Goal: Information Seeking & Learning: Learn about a topic

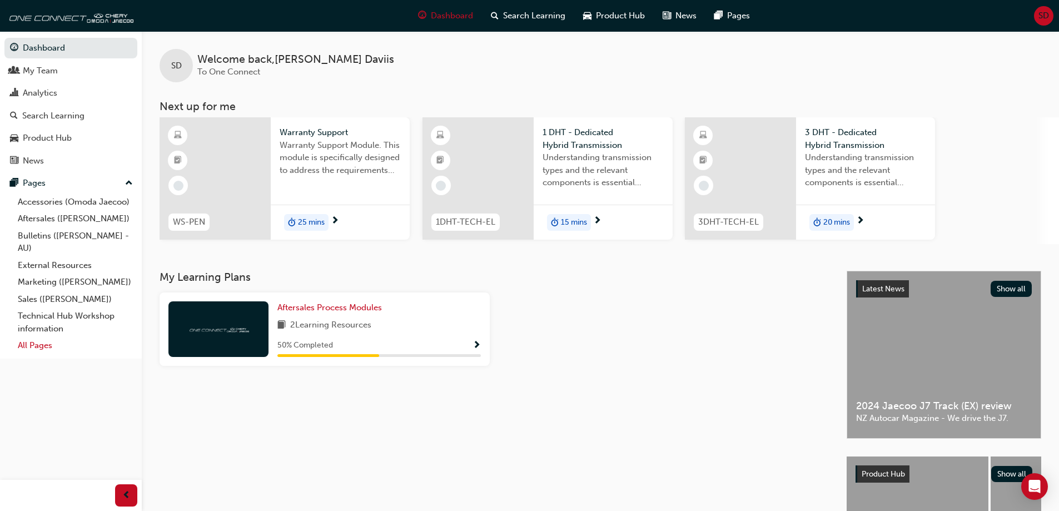
click at [44, 345] on link "All Pages" at bounding box center [75, 345] width 124 height 17
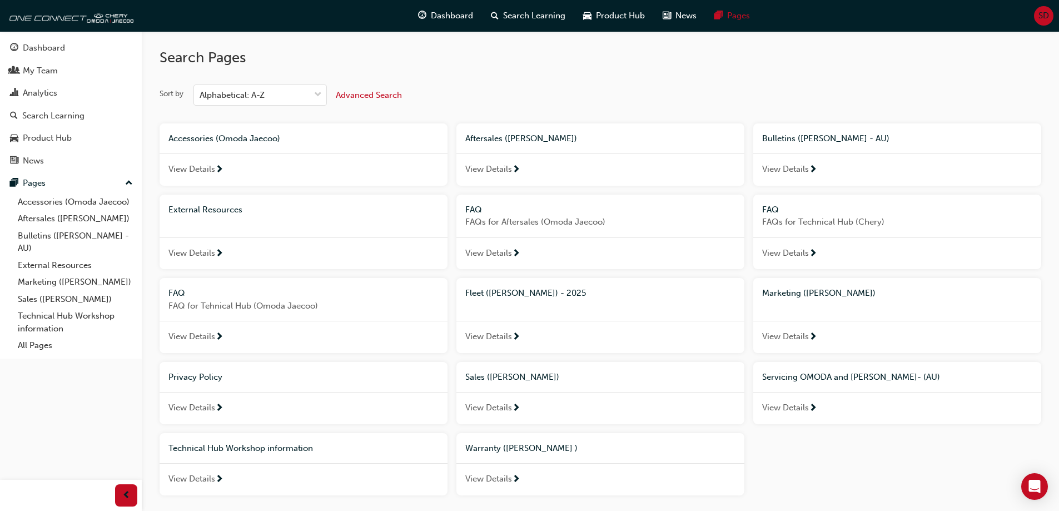
click at [181, 294] on span "FAQ" at bounding box center [176, 293] width 17 height 10
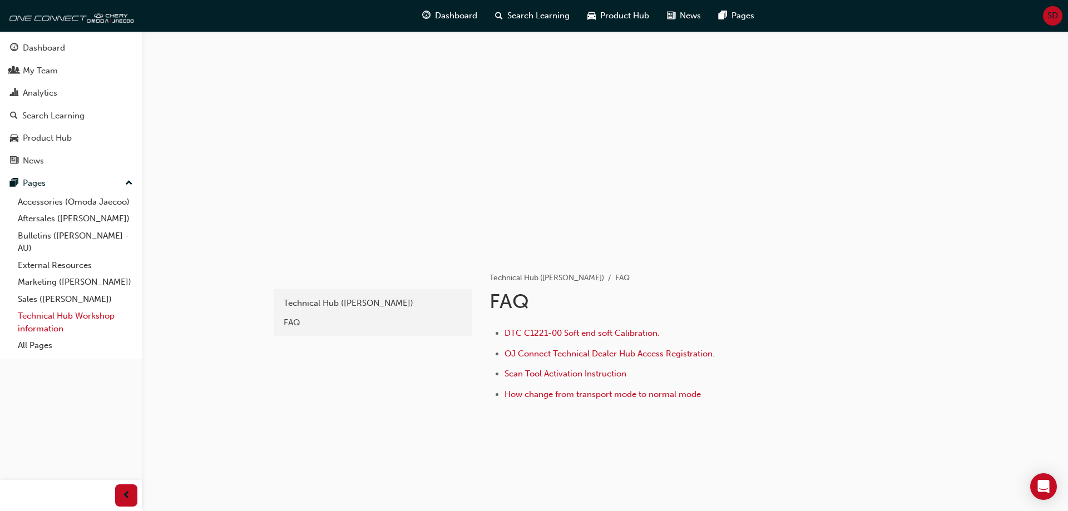
click at [75, 316] on link "Technical Hub Workshop information" at bounding box center [75, 321] width 124 height 29
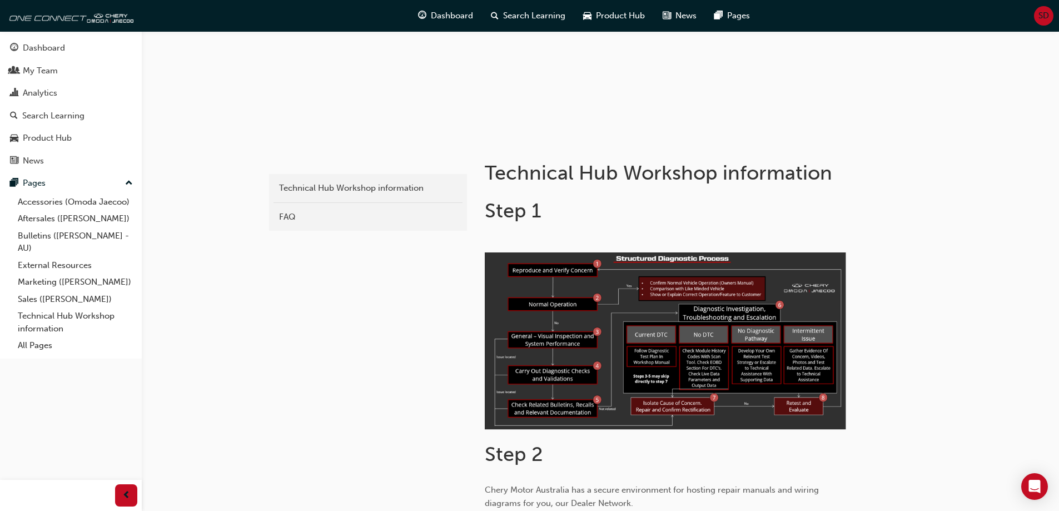
scroll to position [111, 0]
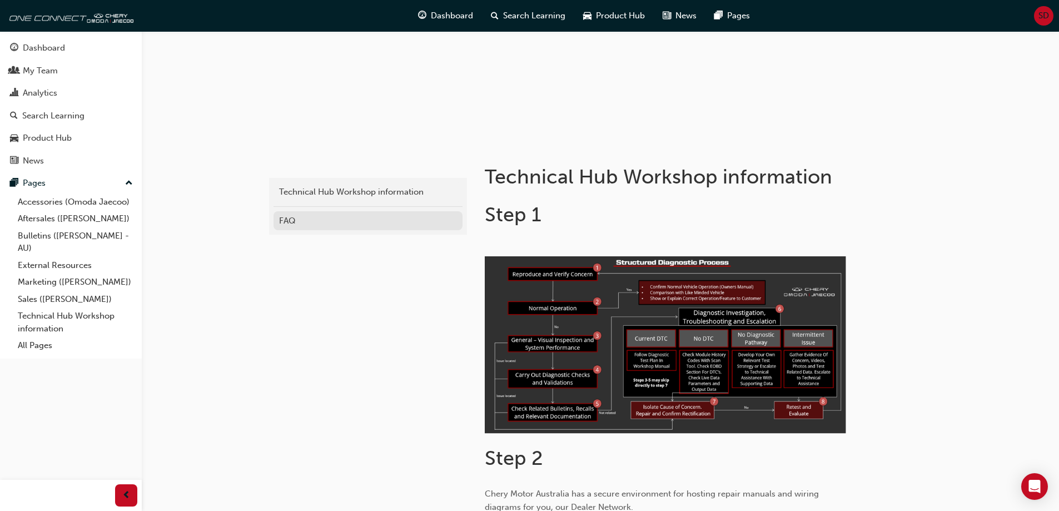
click at [295, 220] on div "FAQ" at bounding box center [368, 221] width 178 height 13
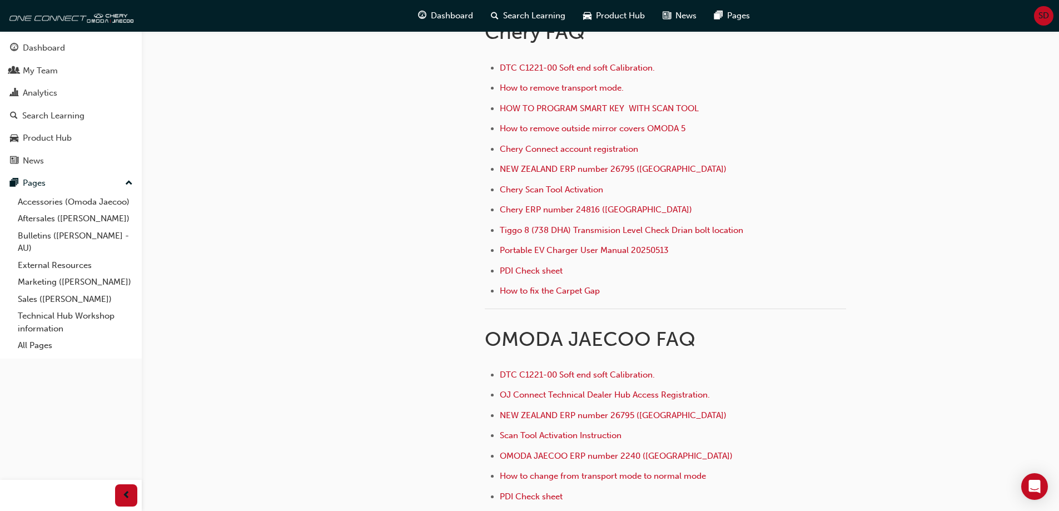
scroll to position [389, 0]
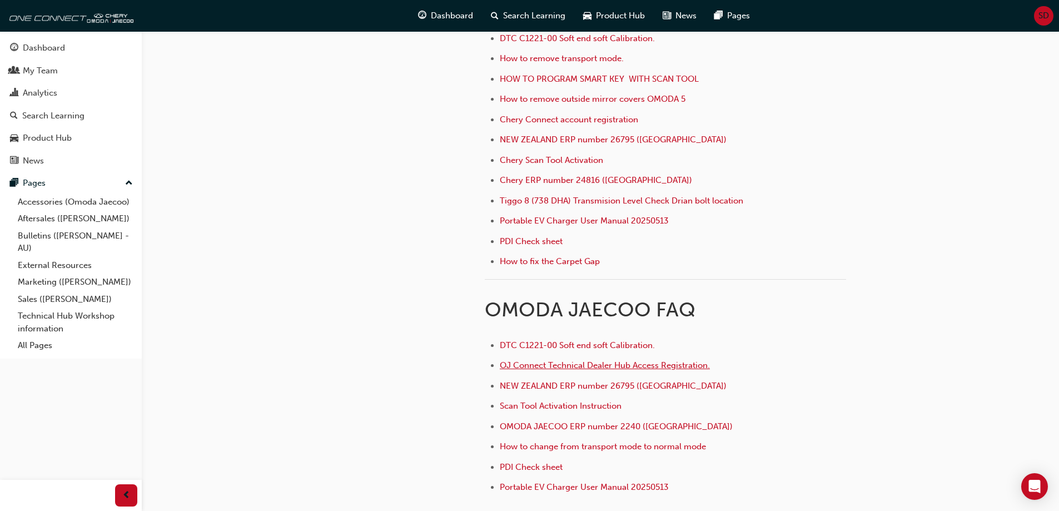
click at [642, 366] on span "OJ Connect Technical Dealer Hub Access Registration." at bounding box center [605, 365] width 210 height 10
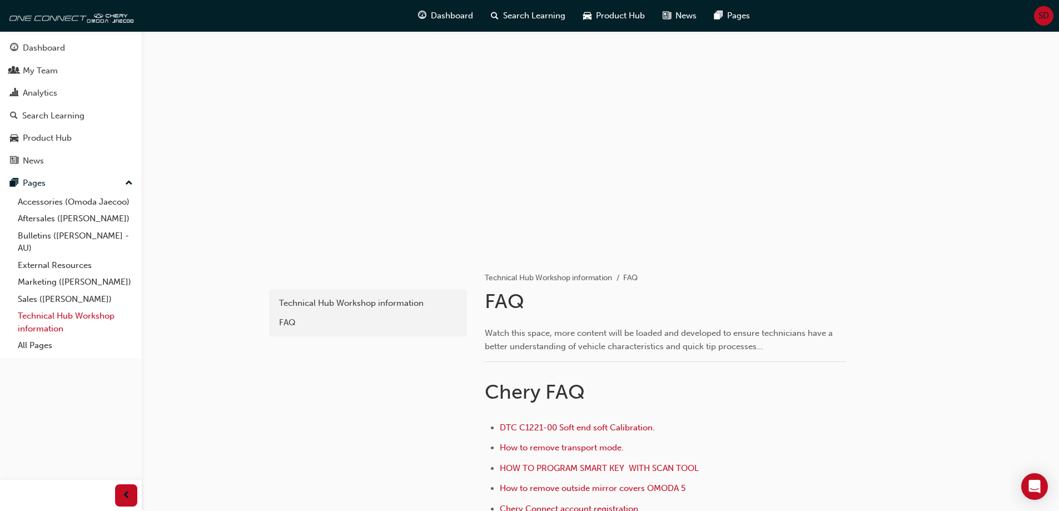
click at [49, 313] on link "Technical Hub Workshop information" at bounding box center [75, 321] width 124 height 29
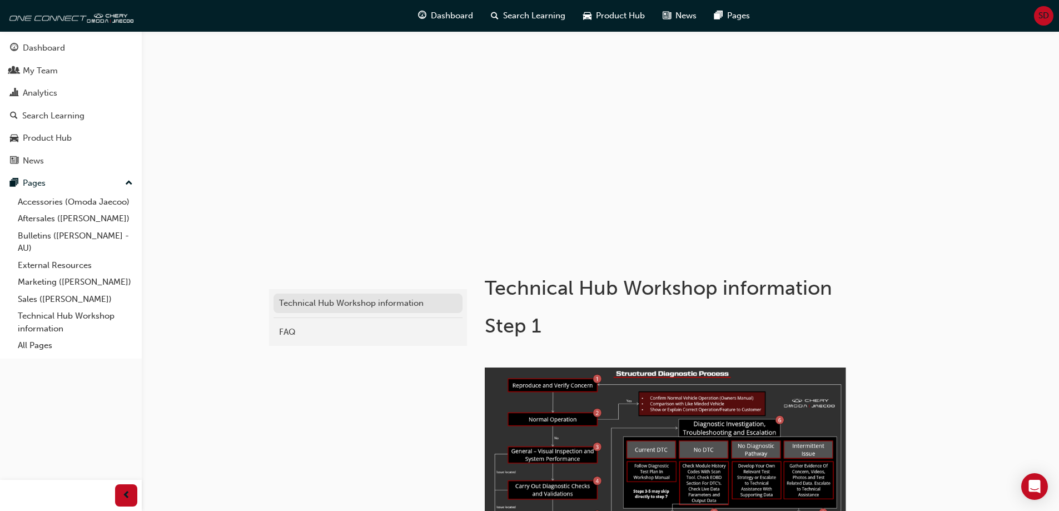
click at [357, 301] on div "Technical Hub Workshop information" at bounding box center [368, 303] width 178 height 13
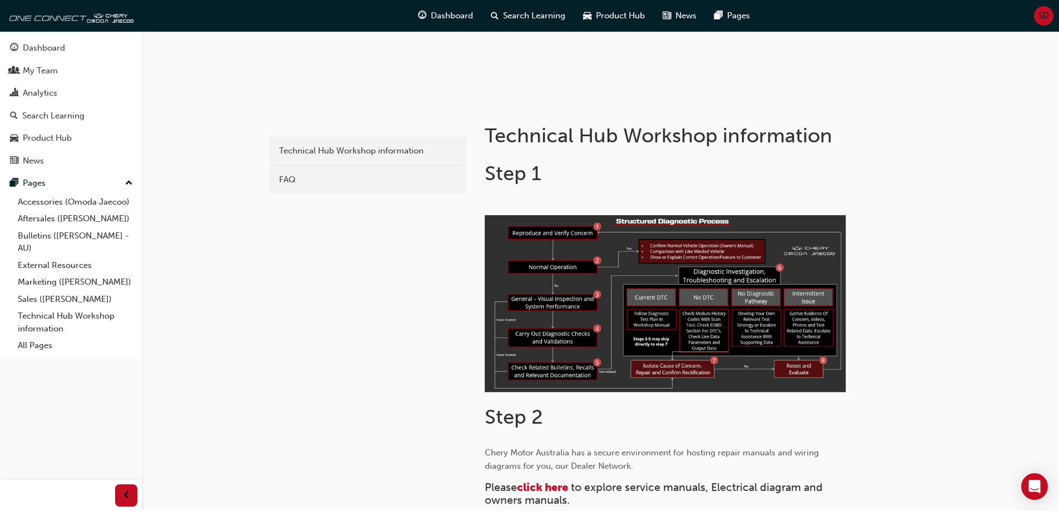
scroll to position [334, 0]
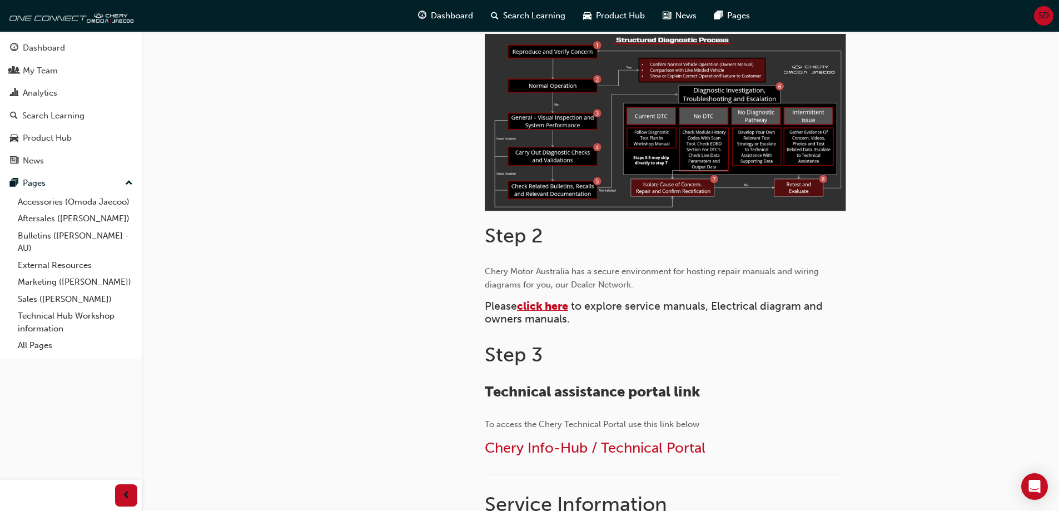
click at [549, 304] on span "click here" at bounding box center [542, 306] width 51 height 13
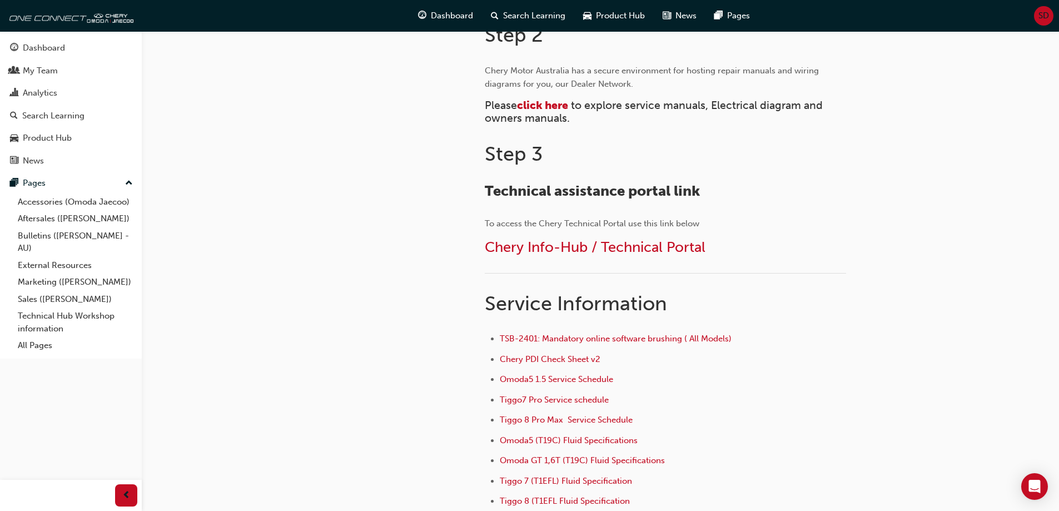
scroll to position [556, 0]
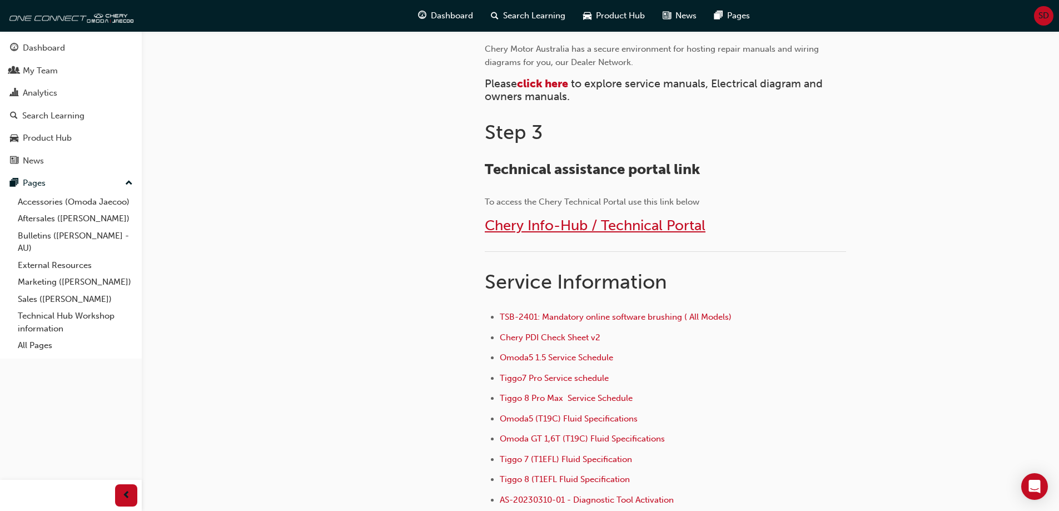
click at [606, 225] on span "Chery Info-Hub / Technical Portal" at bounding box center [595, 225] width 221 height 17
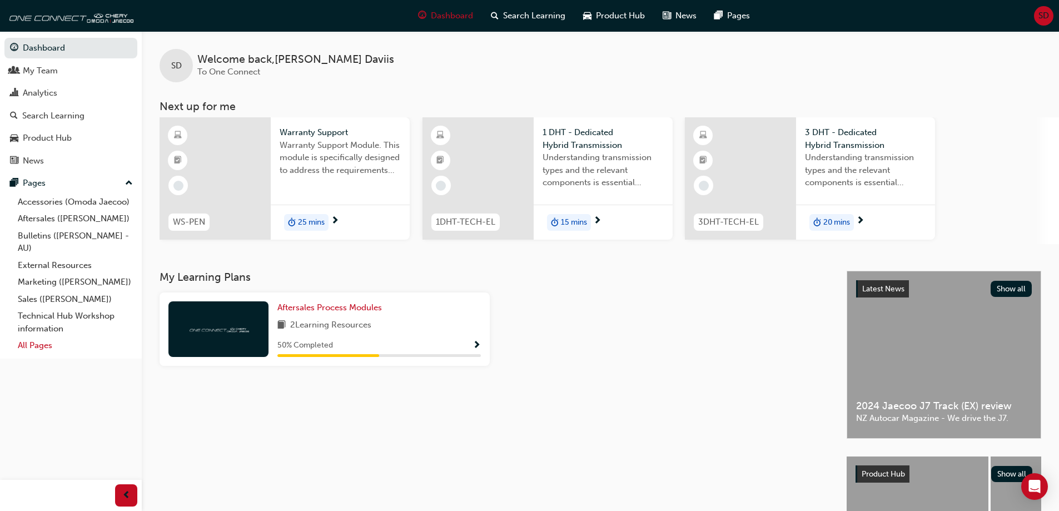
click at [33, 345] on link "All Pages" at bounding box center [75, 345] width 124 height 17
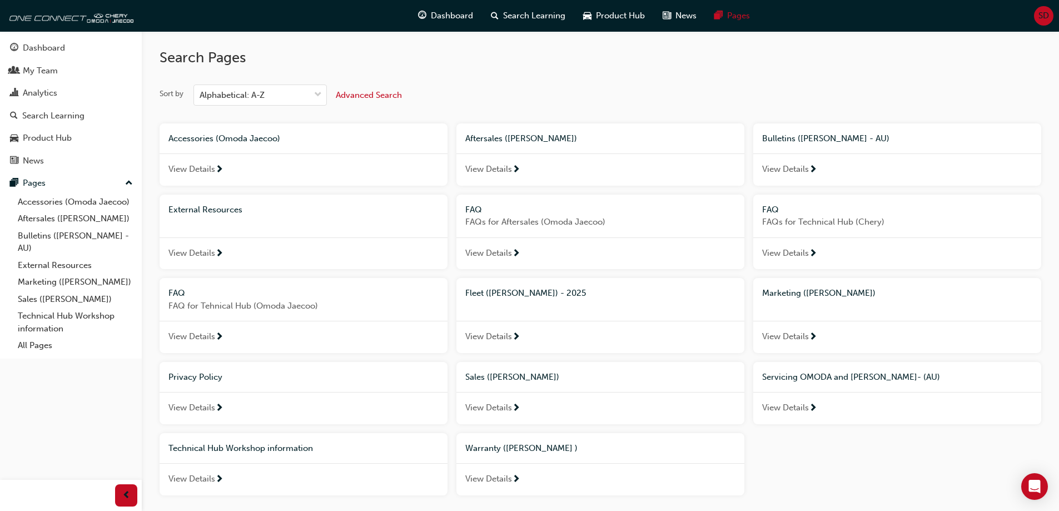
click at [200, 332] on span "View Details" at bounding box center [191, 336] width 47 height 13
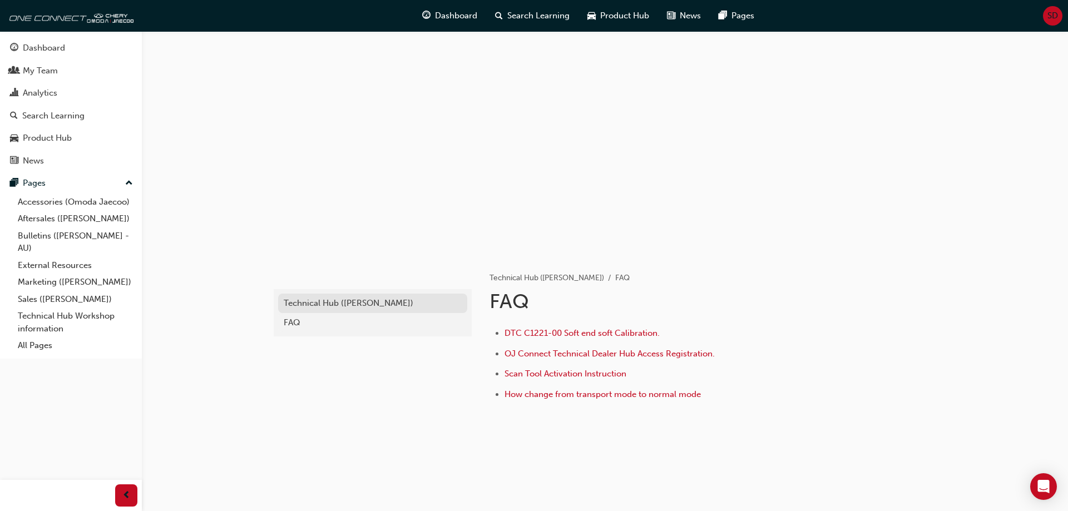
click at [345, 301] on div "Technical Hub (Omoda Jaecoo)" at bounding box center [373, 303] width 178 height 13
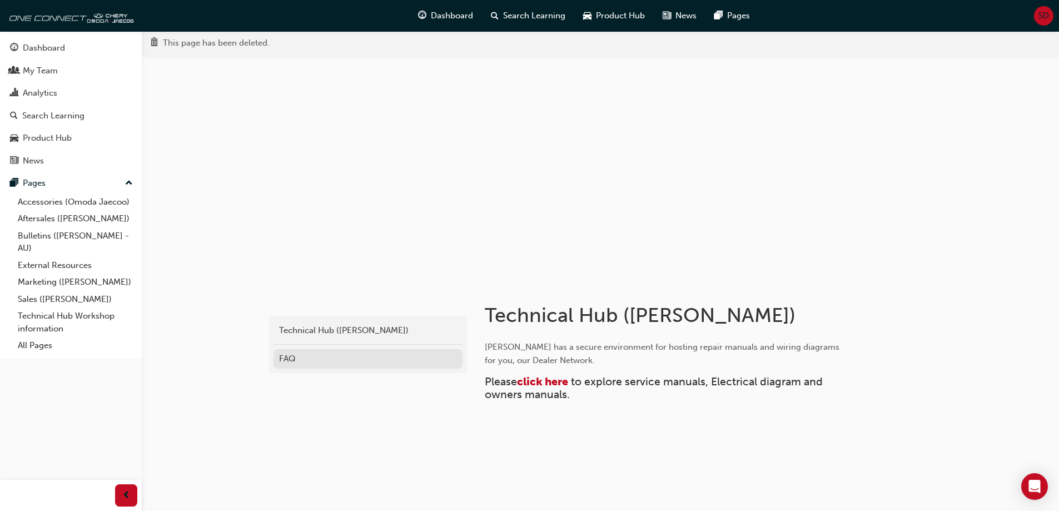
scroll to position [18, 0]
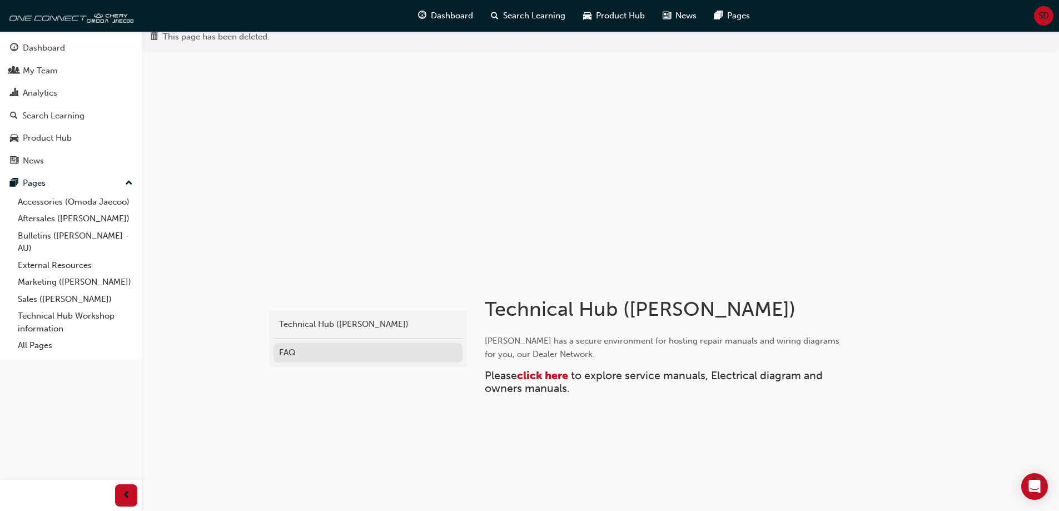
click at [295, 351] on div "FAQ" at bounding box center [368, 352] width 178 height 13
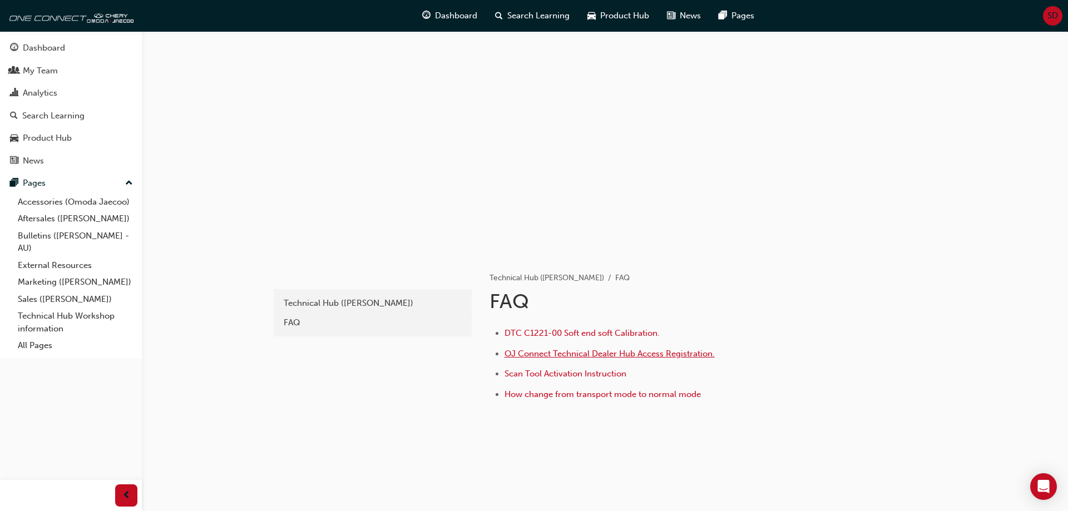
click at [623, 355] on span "OJ Connect Technical Dealer Hub Access Registration." at bounding box center [609, 354] width 210 height 10
click at [75, 237] on link "Bulletins ([PERSON_NAME] - AU)" at bounding box center [75, 241] width 124 height 29
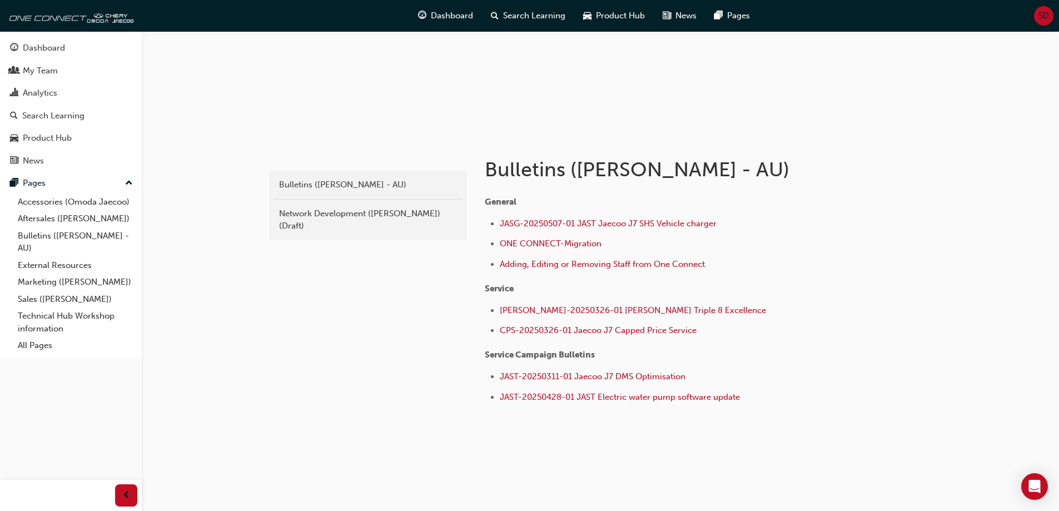
scroll to position [121, 0]
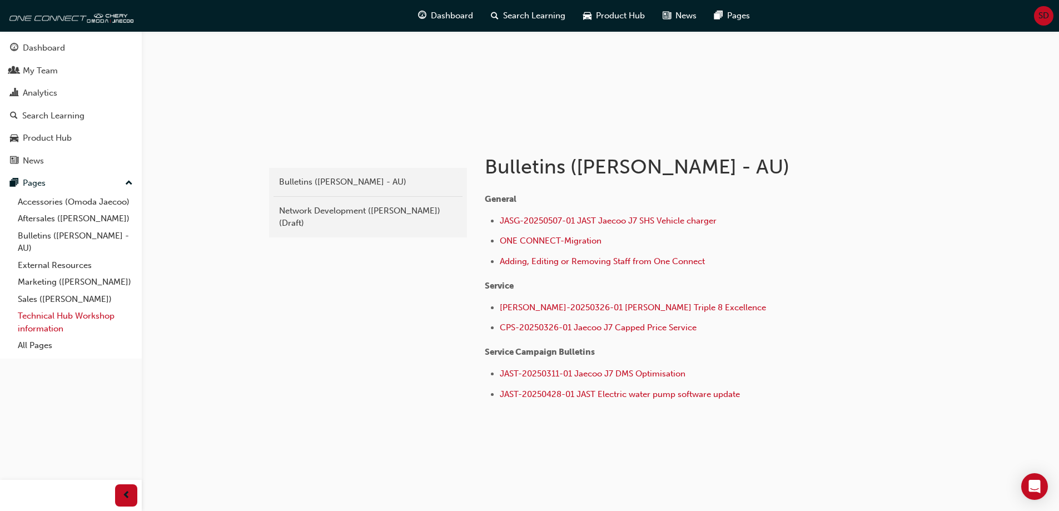
click at [68, 315] on link "Technical Hub Workshop information" at bounding box center [75, 321] width 124 height 29
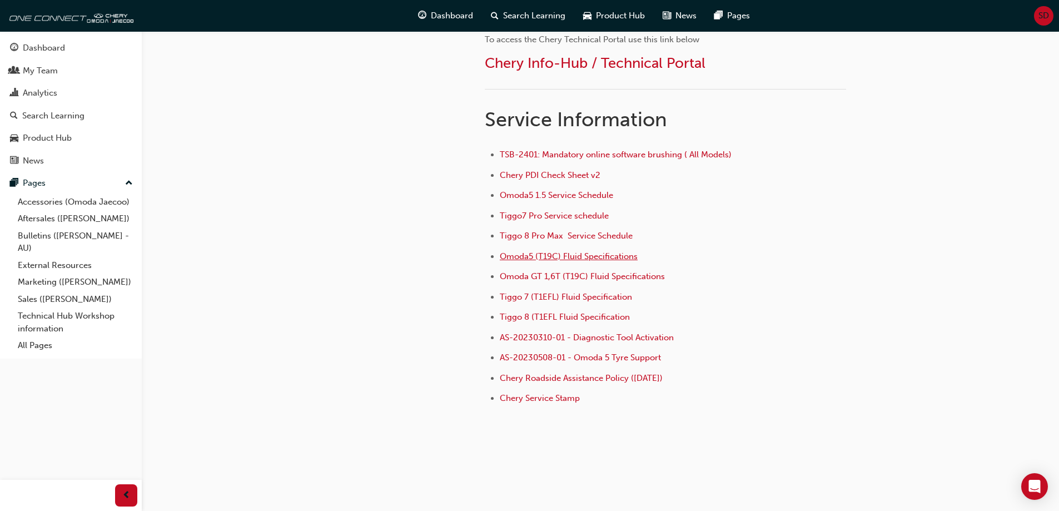
scroll to position [722, 0]
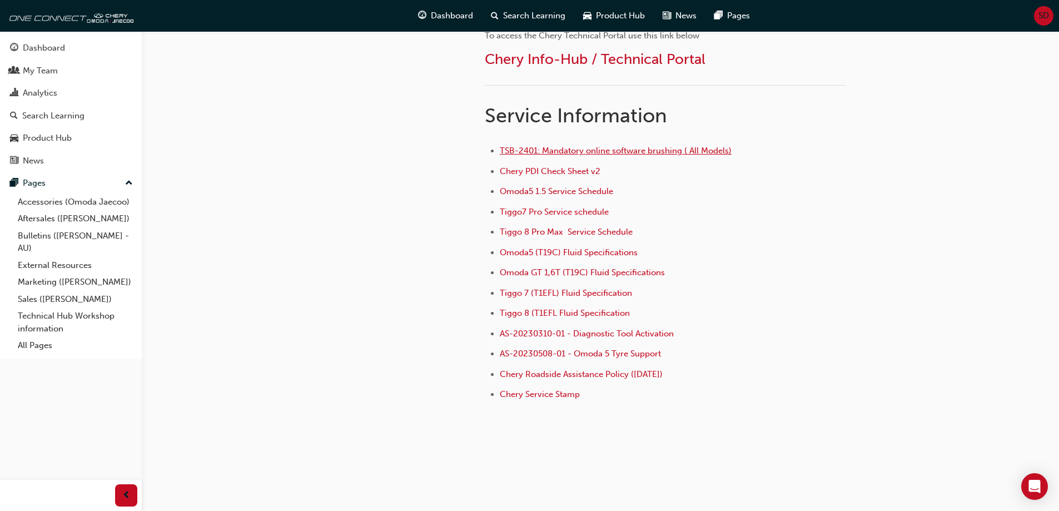
click at [613, 146] on span "TSB-2401: Mandatory online software brushing ( All Models)" at bounding box center [616, 151] width 232 height 10
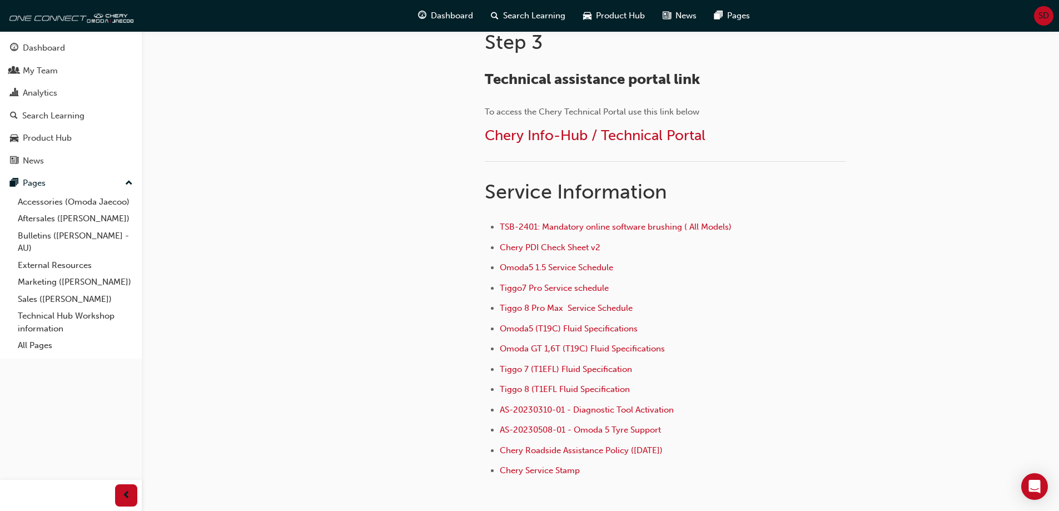
scroll to position [722, 0]
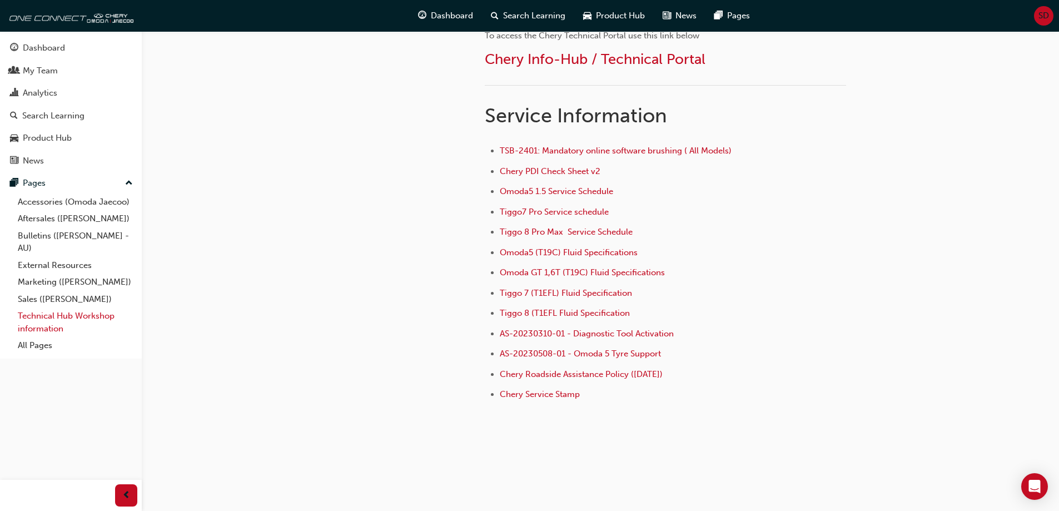
click at [47, 321] on link "Technical Hub Workshop information" at bounding box center [75, 321] width 124 height 29
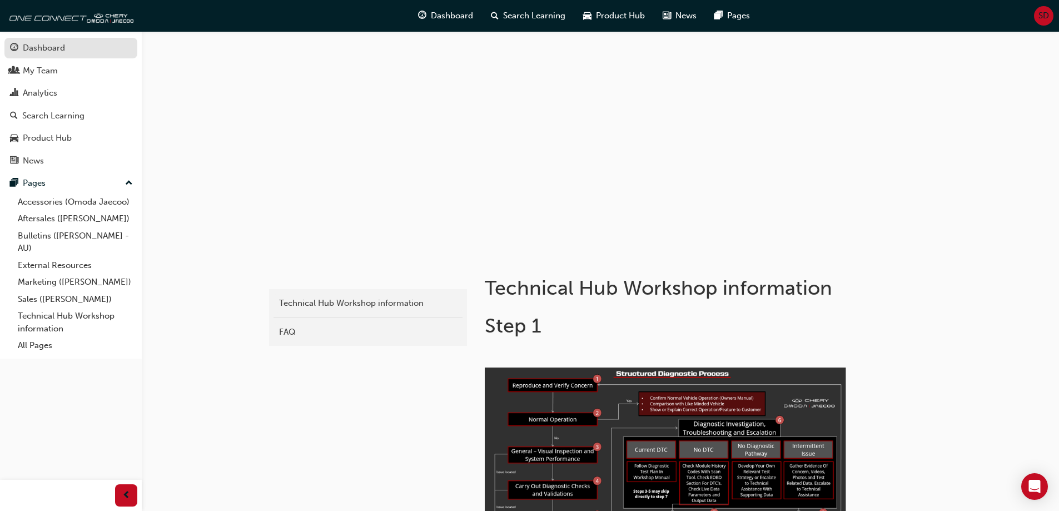
click at [49, 51] on div "Dashboard" at bounding box center [44, 48] width 42 height 13
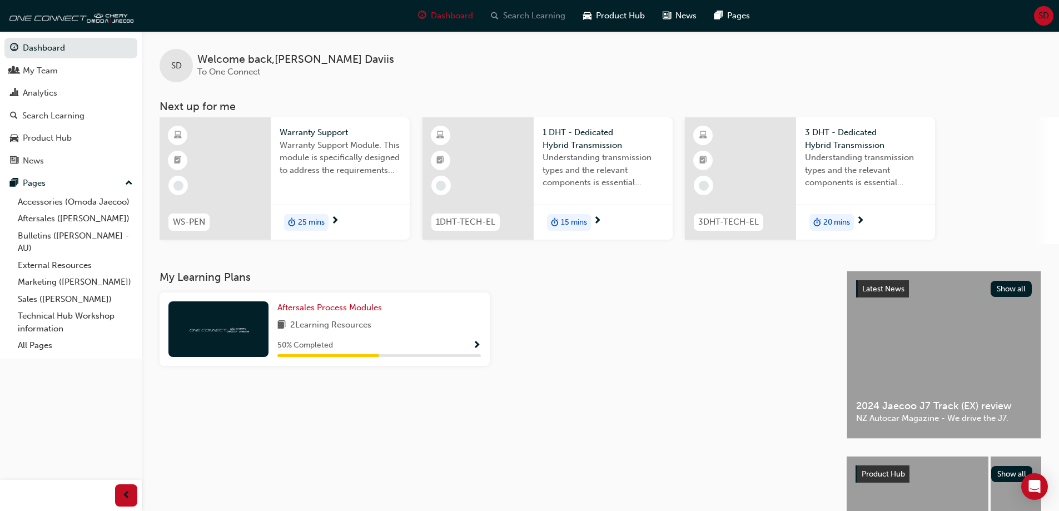
click at [523, 9] on div "Search Learning" at bounding box center [528, 15] width 92 height 23
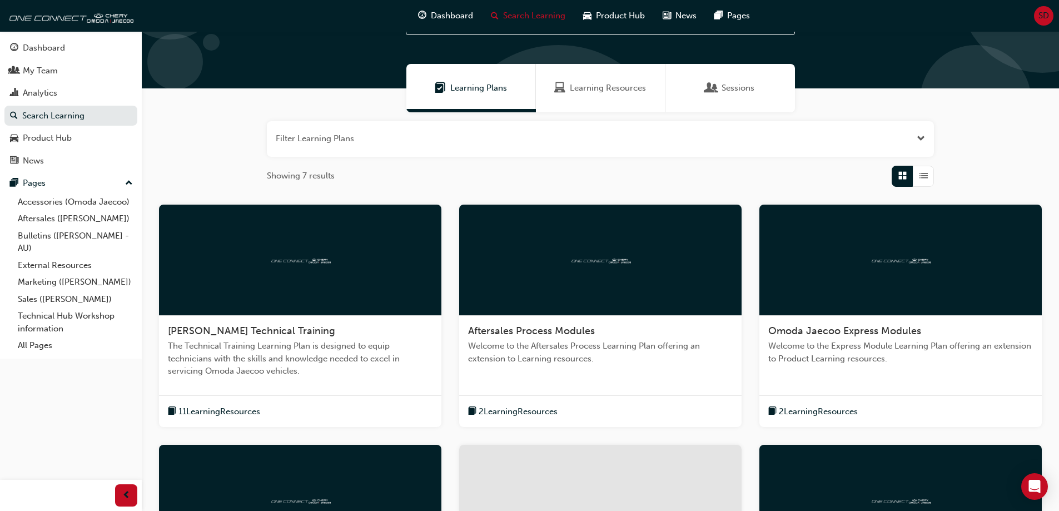
scroll to position [12, 0]
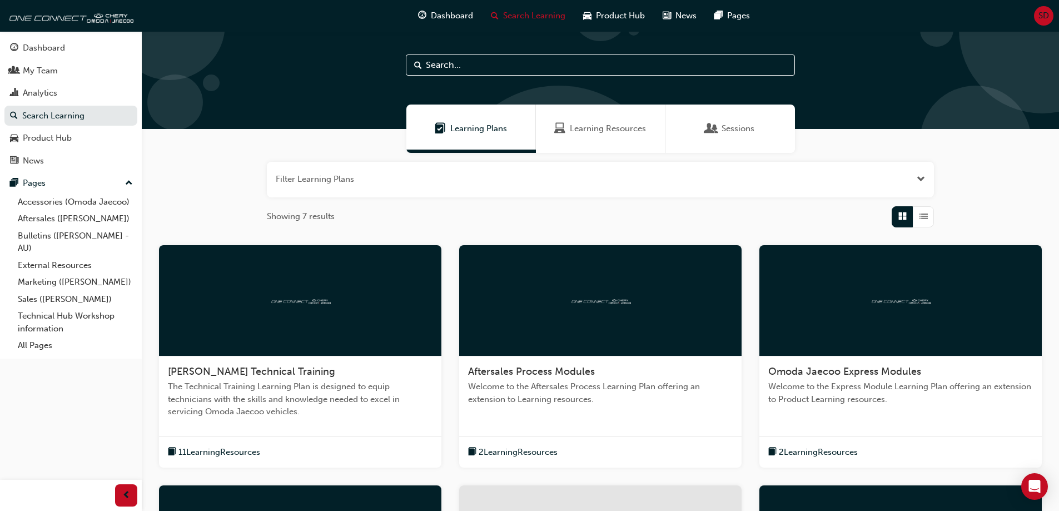
click at [302, 337] on div at bounding box center [300, 300] width 282 height 111
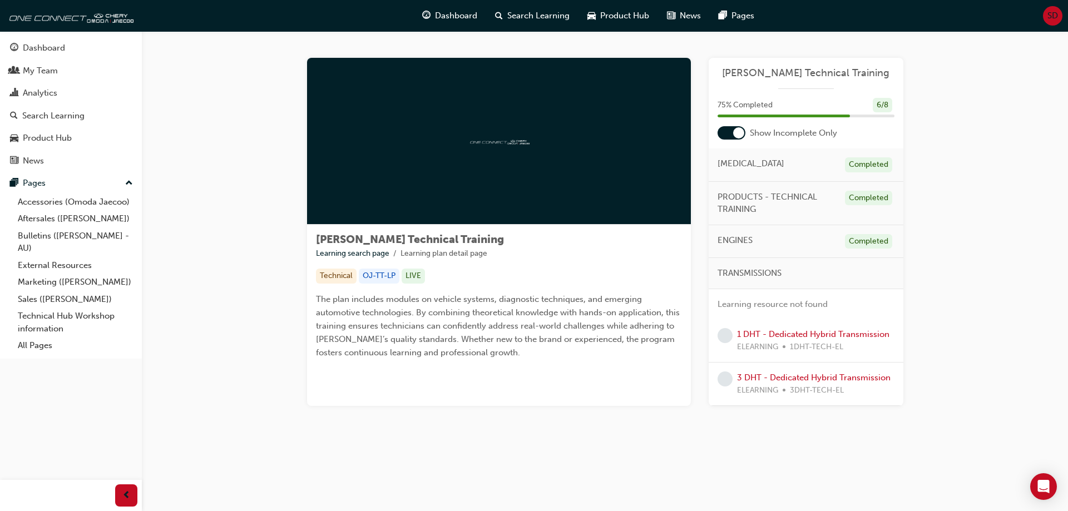
click at [329, 279] on div "Technical" at bounding box center [336, 276] width 41 height 15
